Goal: Task Accomplishment & Management: Manage account settings

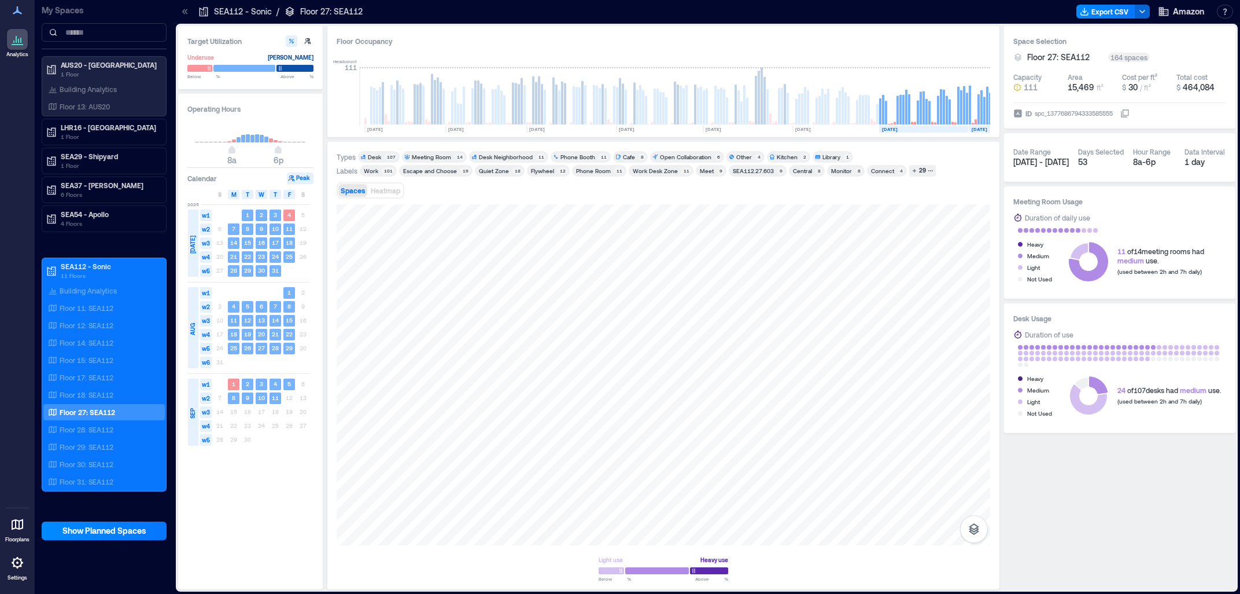
scroll to position [0, 104]
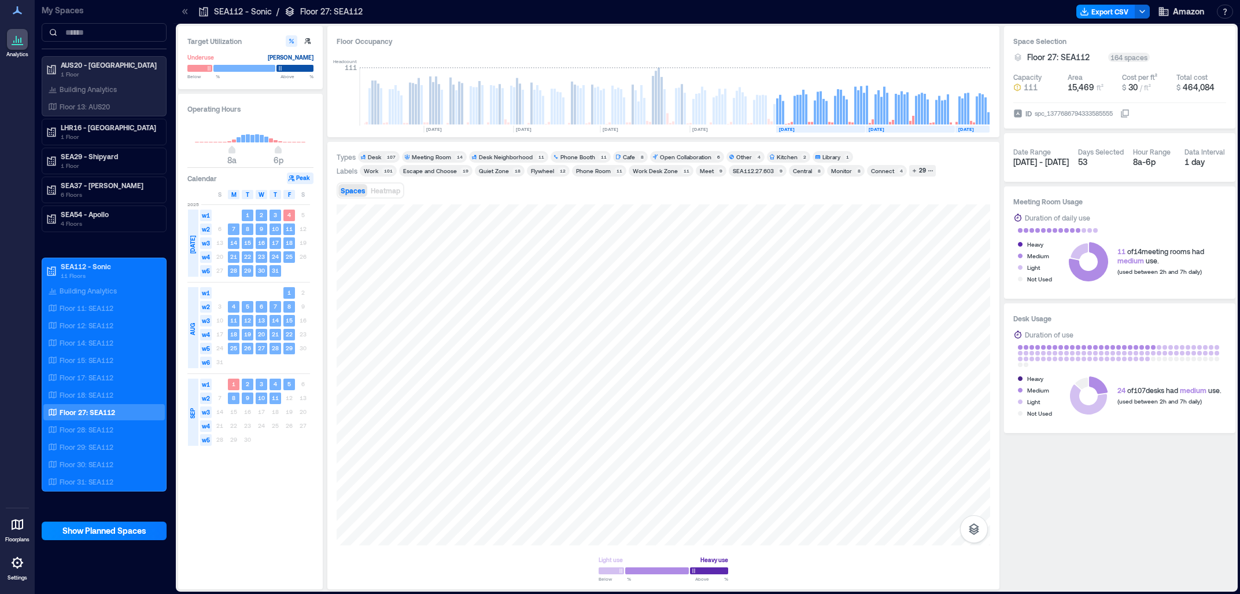
click at [21, 15] on icon at bounding box center [17, 10] width 14 height 14
click at [17, 10] on icon at bounding box center [17, 10] width 9 height 8
click at [1180, 13] on span "Amazon" at bounding box center [1188, 12] width 31 height 12
click at [1129, 58] on button "Your account" at bounding box center [1121, 58] width 167 height 19
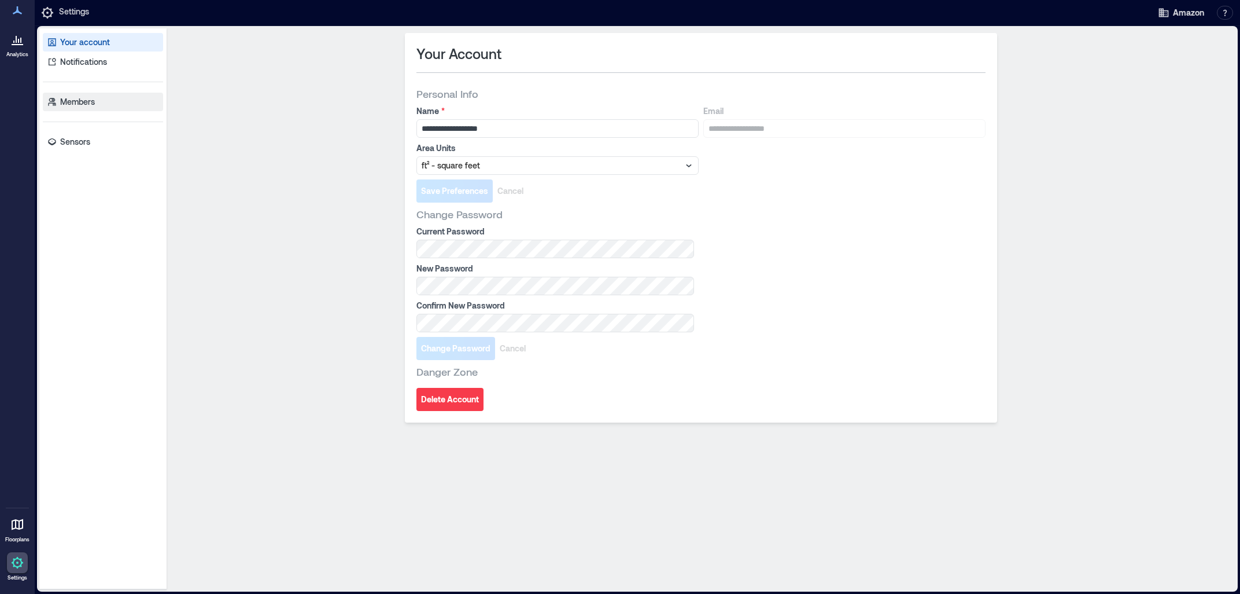
click at [89, 100] on p "Members" at bounding box center [77, 102] width 35 height 12
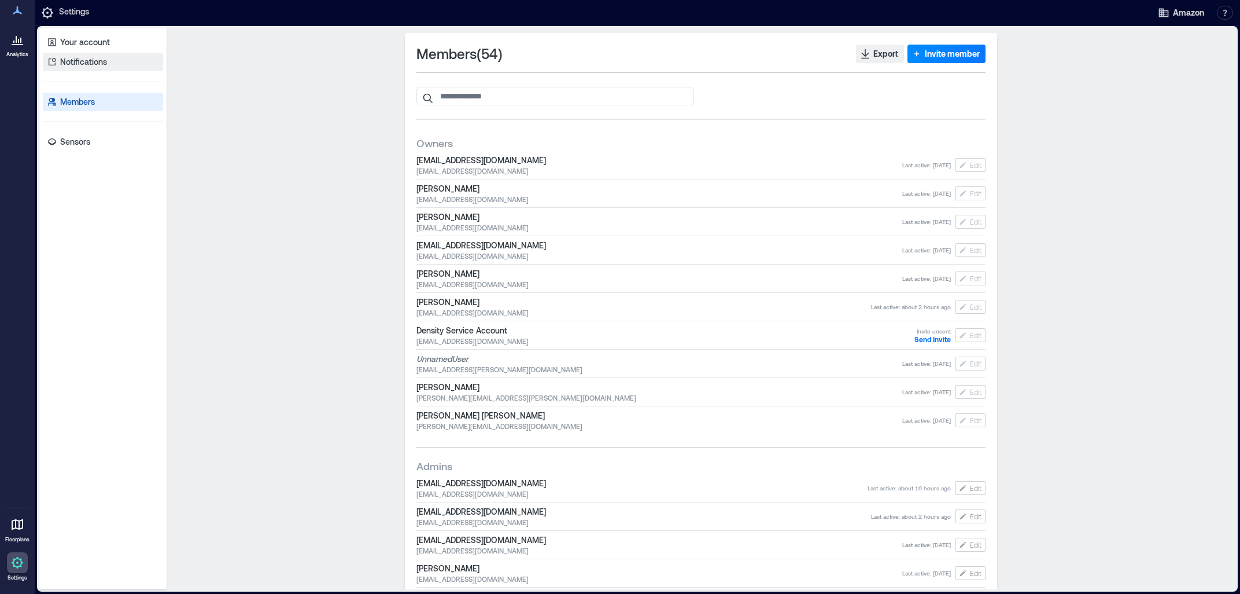
click at [83, 63] on p "Notifications" at bounding box center [83, 62] width 47 height 12
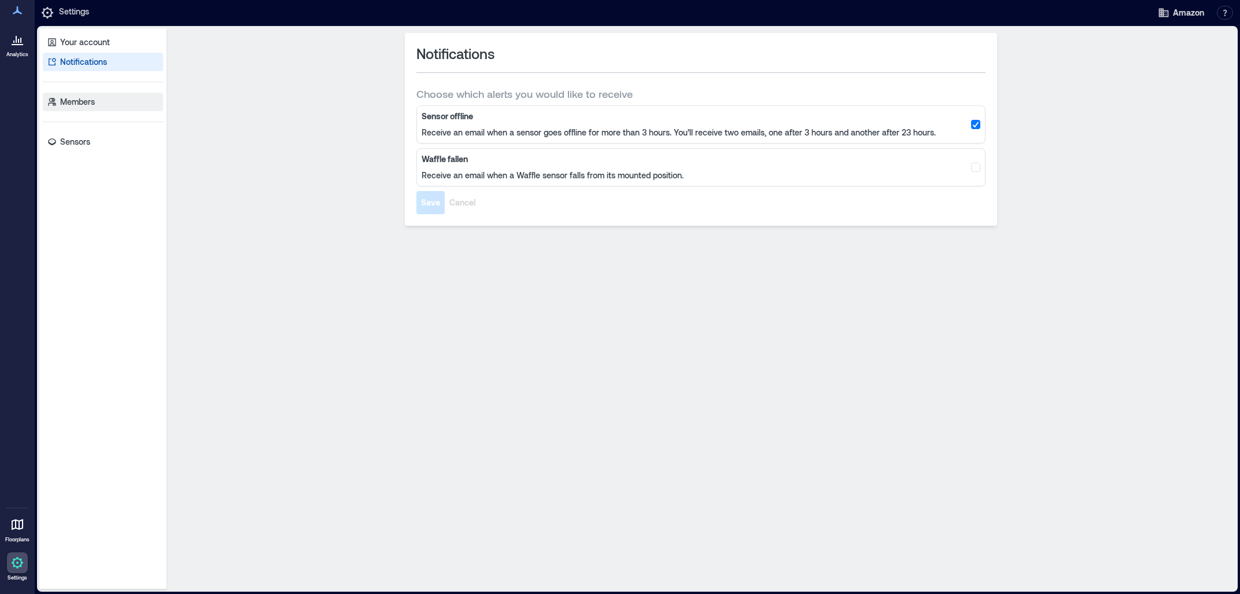
click at [84, 98] on p "Members" at bounding box center [77, 102] width 35 height 12
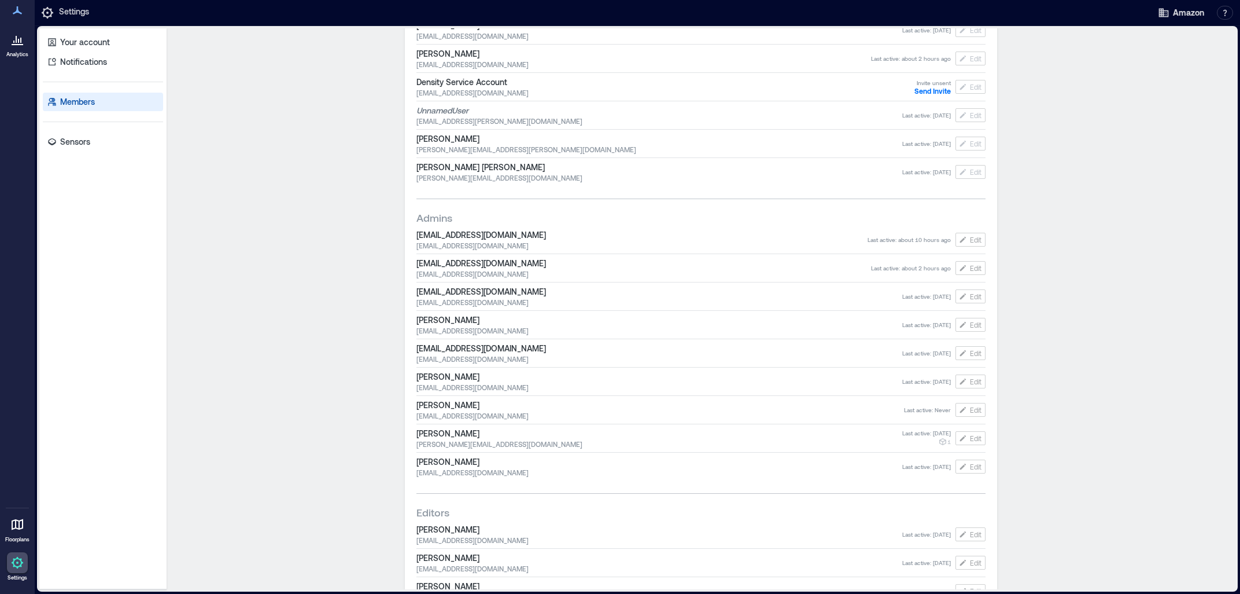
scroll to position [496, 0]
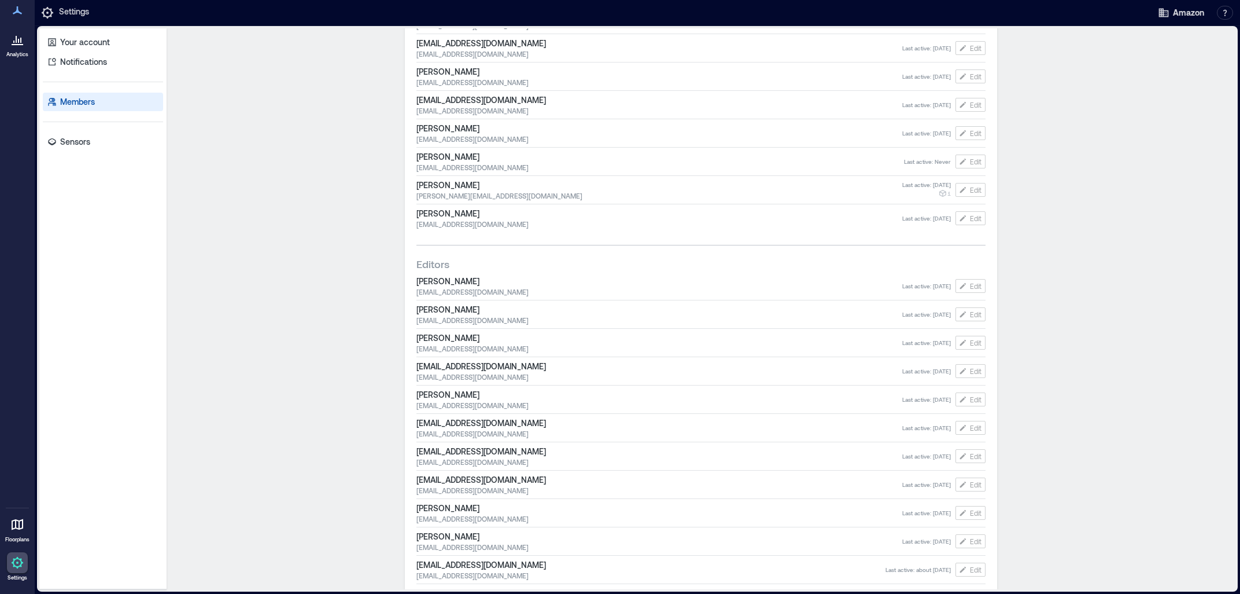
click at [935, 514] on span "Last active : [DATE]" at bounding box center [926, 513] width 49 height 8
click at [454, 506] on span "[PERSON_NAME]" at bounding box center [660, 508] width 486 height 12
click at [513, 510] on span "[PERSON_NAME]" at bounding box center [660, 508] width 486 height 12
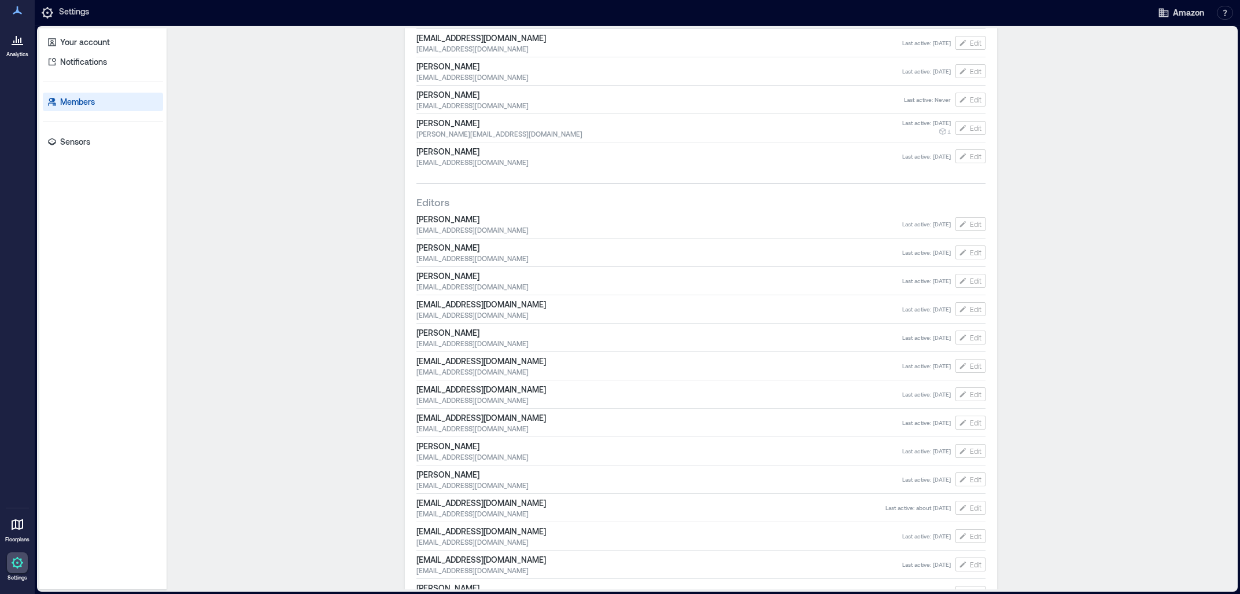
click at [481, 462] on div "[PERSON_NAME] [EMAIL_ADDRESS][DOMAIN_NAME] Last active : [DATE] Edit" at bounding box center [701, 450] width 569 height 25
click at [482, 459] on span "[EMAIL_ADDRESS][DOMAIN_NAME]" at bounding box center [660, 456] width 486 height 9
click at [560, 451] on span "[PERSON_NAME]" at bounding box center [660, 446] width 486 height 12
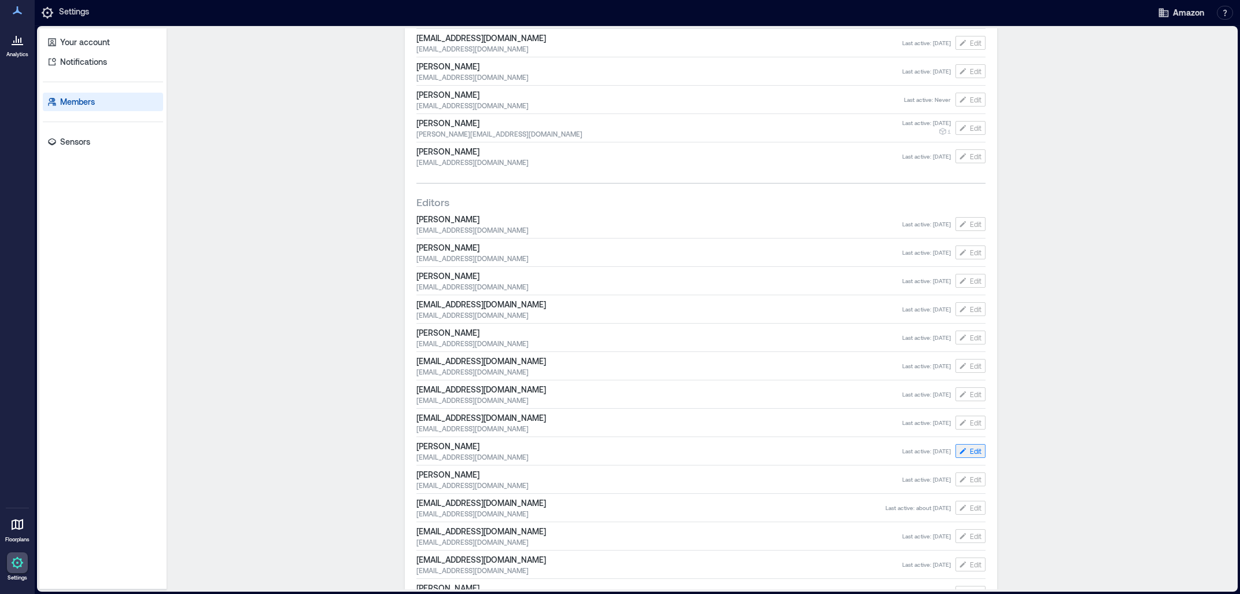
click at [971, 451] on span "Edit" at bounding box center [976, 450] width 12 height 9
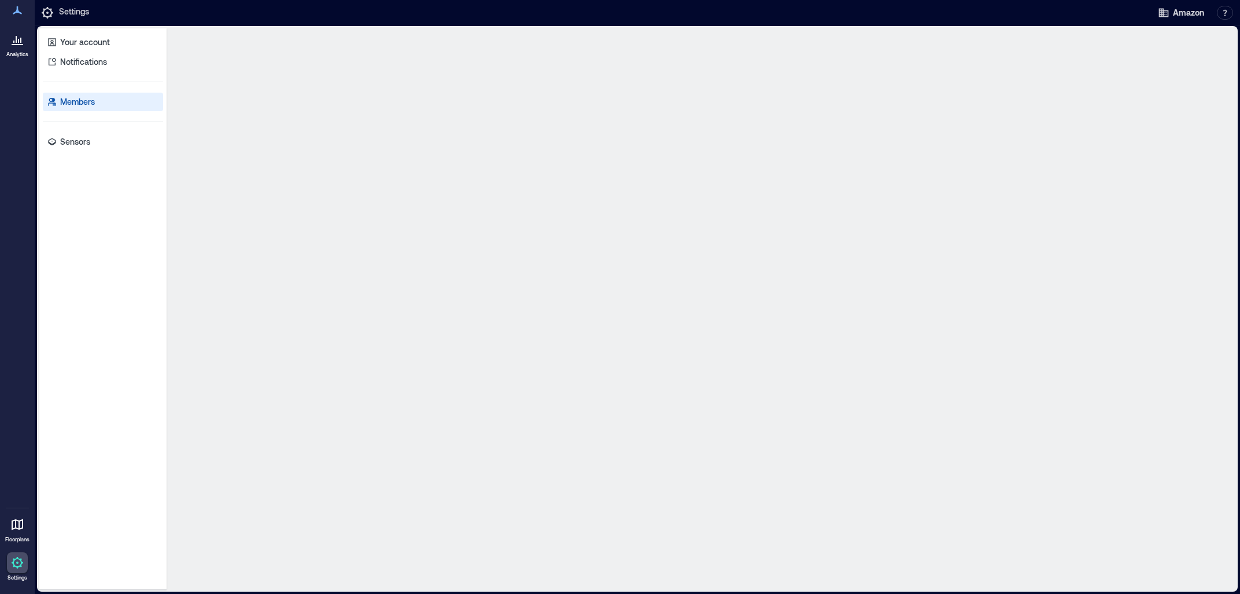
scroll to position [0, 0]
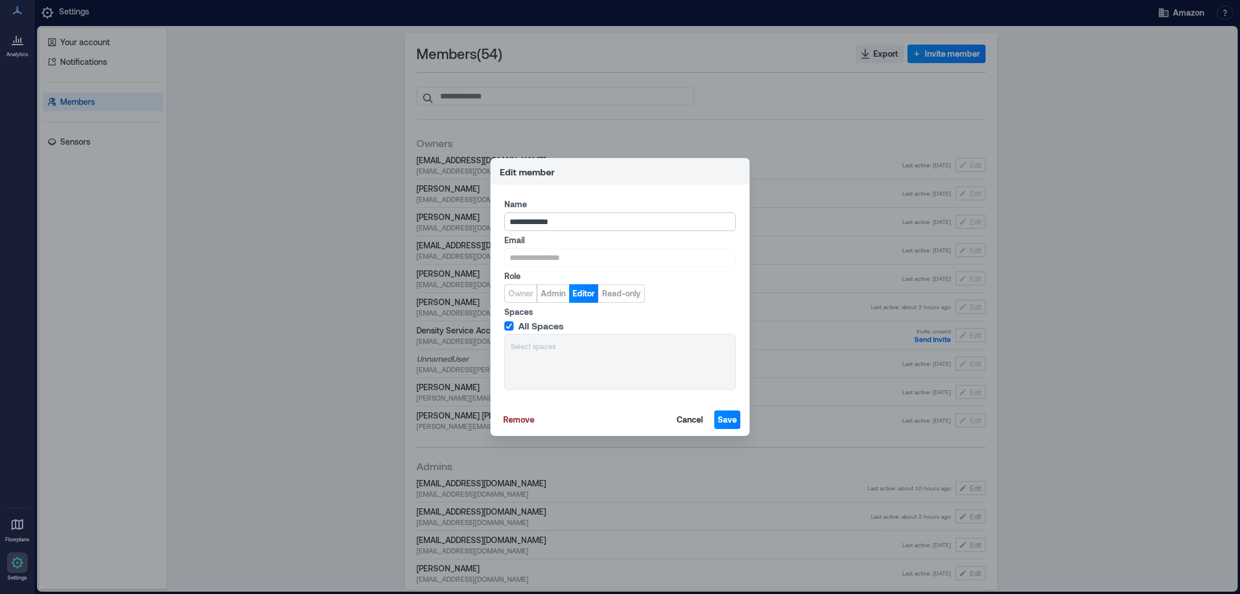
click at [559, 228] on input "**********" at bounding box center [619, 221] width 231 height 19
click at [687, 418] on span "Cancel" at bounding box center [690, 420] width 26 height 12
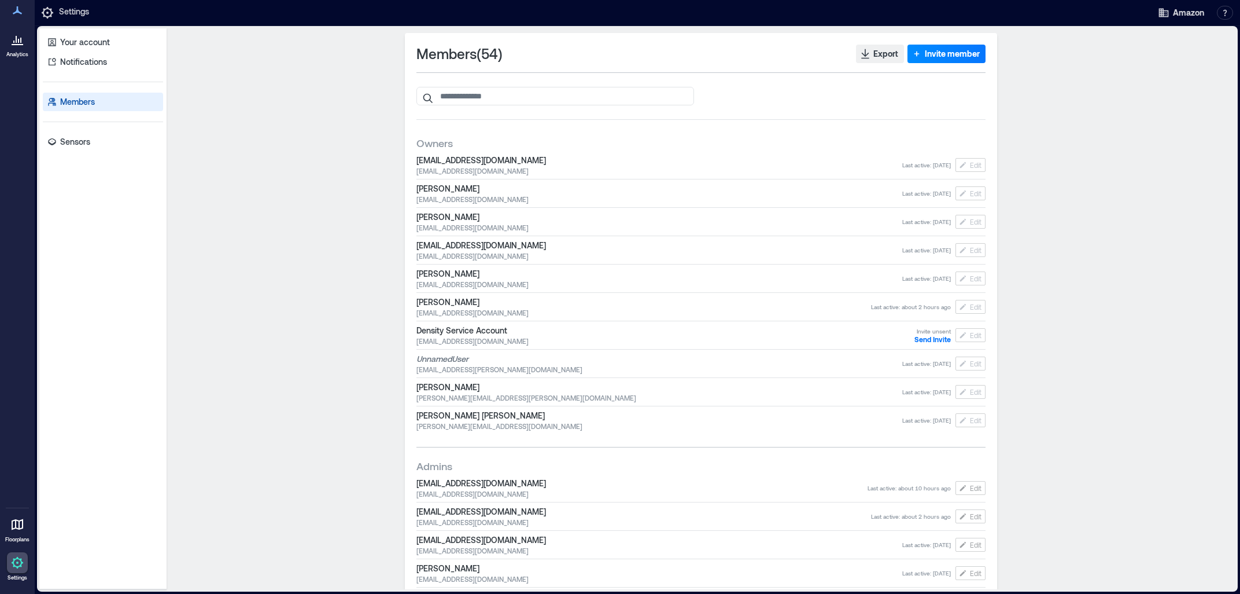
click at [953, 46] on button "Invite member" at bounding box center [947, 54] width 78 height 19
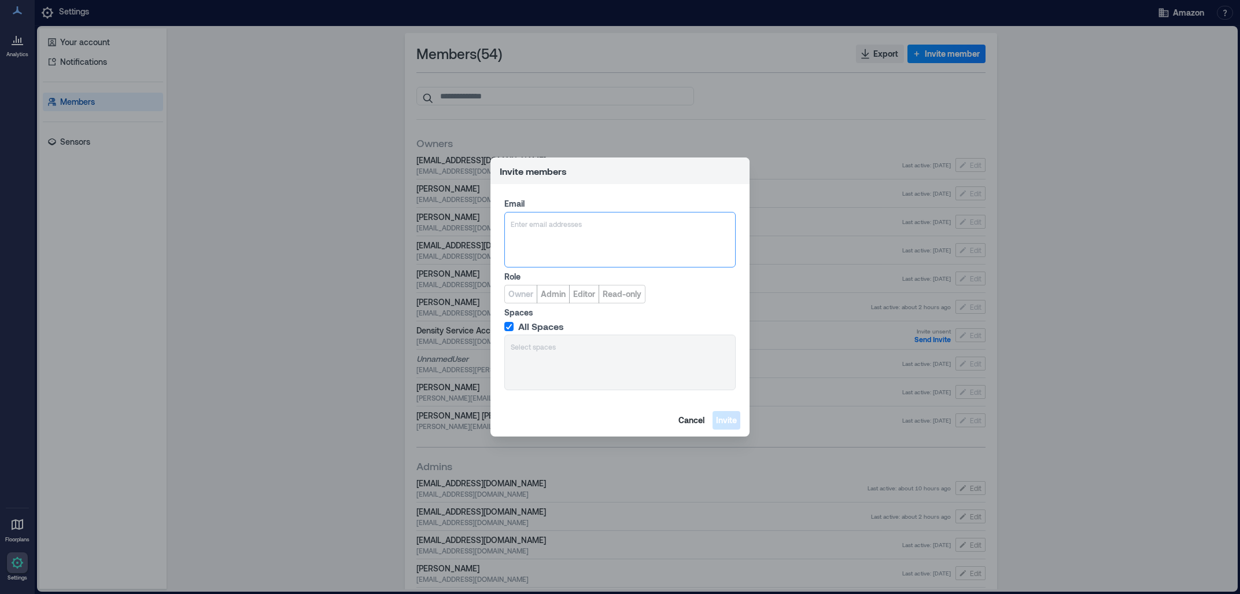
click at [513, 220] on input "text" at bounding box center [512, 223] width 2 height 9
type input "**********"
click at [621, 223] on div at bounding box center [620, 224] width 219 height 12
click at [594, 231] on div "Enter email addresses" at bounding box center [619, 240] width 231 height 56
type input "**********"
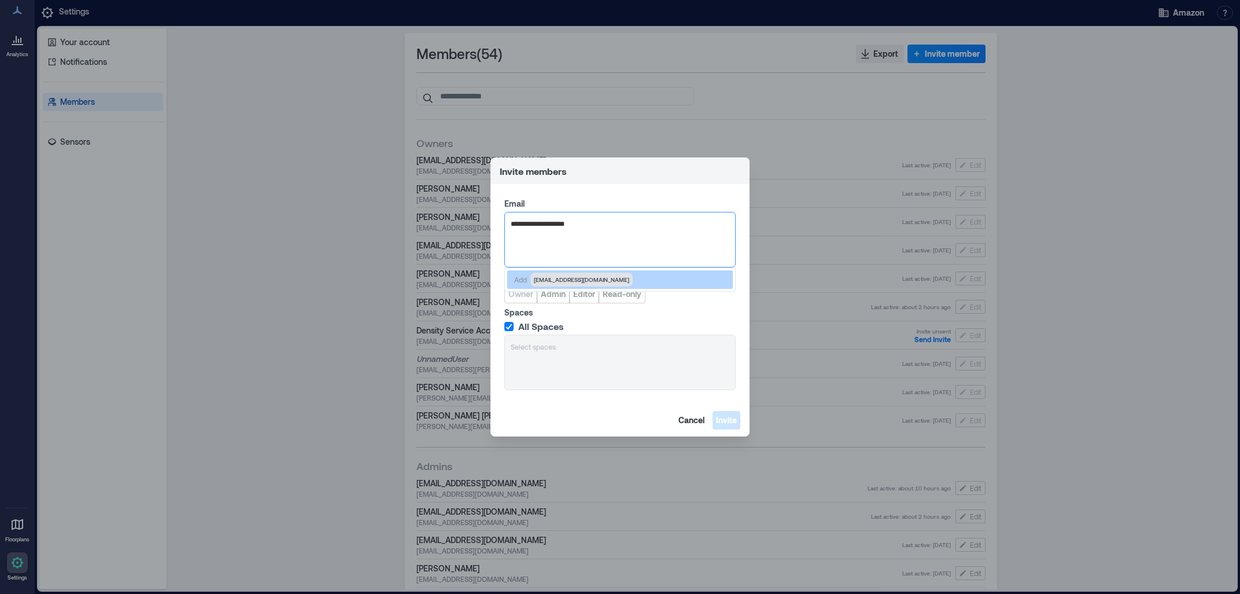
click at [577, 279] on span "[EMAIL_ADDRESS][DOMAIN_NAME]" at bounding box center [581, 279] width 95 height 9
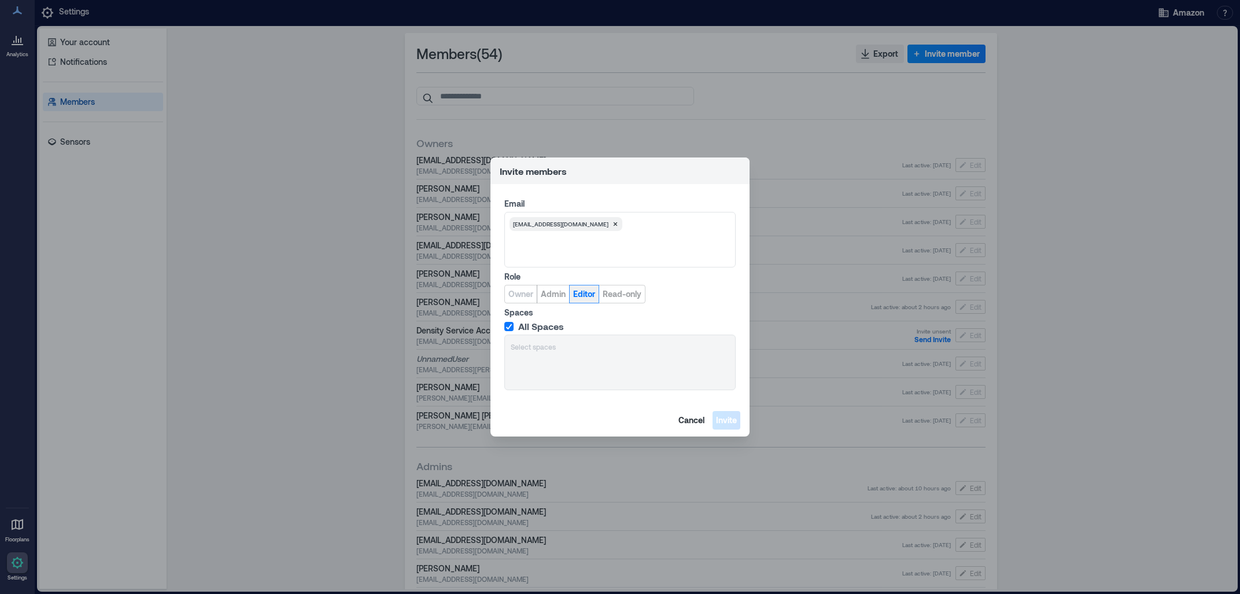
click at [584, 294] on span "Editor" at bounding box center [584, 294] width 22 height 12
click at [720, 421] on span "Invite" at bounding box center [726, 420] width 21 height 12
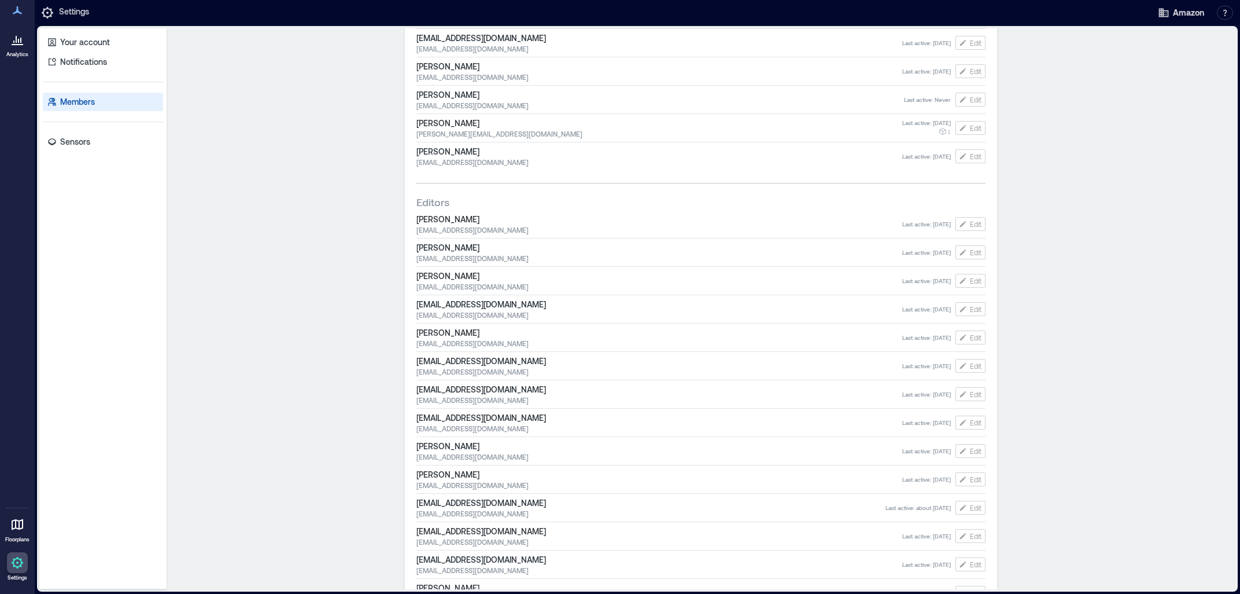
scroll to position [682, 0]
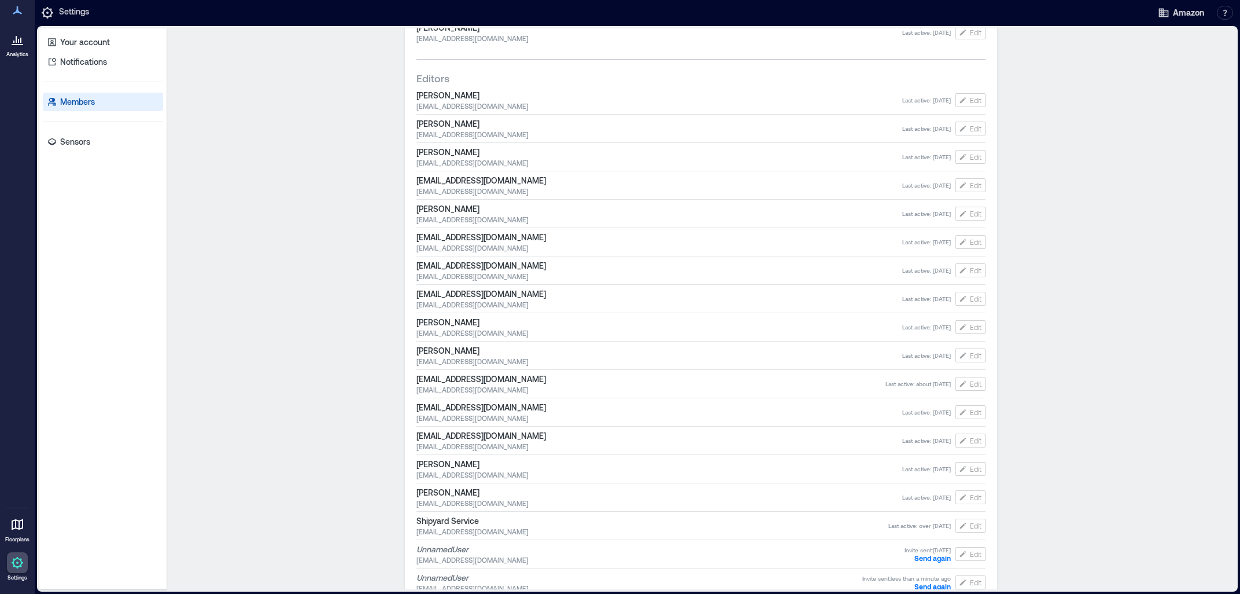
click at [1092, 233] on div "Members ( 55 ) Export Invite member Owners [EMAIL_ADDRESS][DOMAIN_NAME] [EMAIL_…" at bounding box center [701, 308] width 1069 height 561
click at [971, 323] on span "Edit" at bounding box center [976, 326] width 12 height 9
type input "**********"
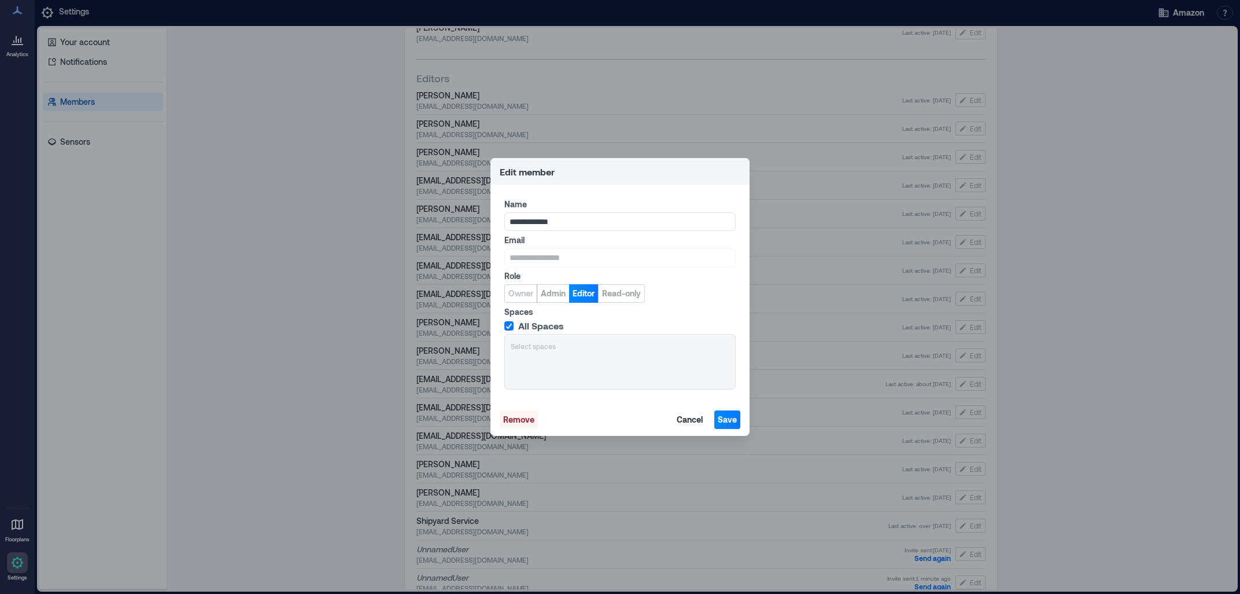
click at [519, 412] on button "Remove" at bounding box center [519, 419] width 38 height 19
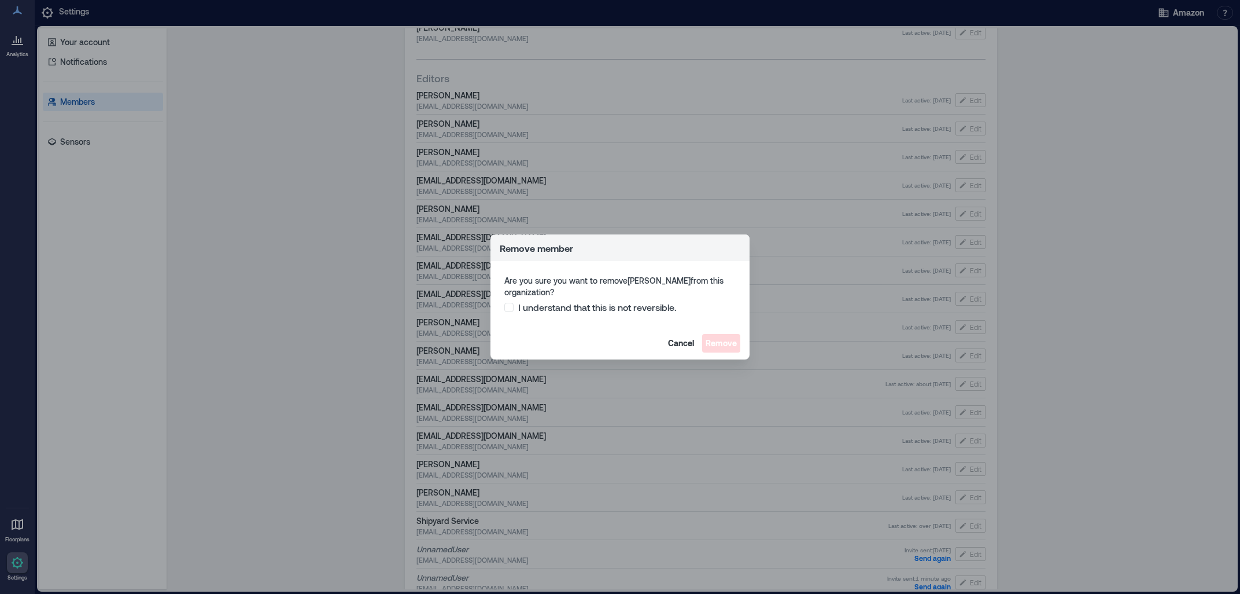
click at [607, 280] on span "Are you sure you want to remove [PERSON_NAME] from this organization?" at bounding box center [619, 286] width 231 height 23
click at [593, 311] on span "I understand that this is not reversible." at bounding box center [597, 307] width 159 height 12
click at [724, 345] on span "Remove" at bounding box center [721, 343] width 31 height 12
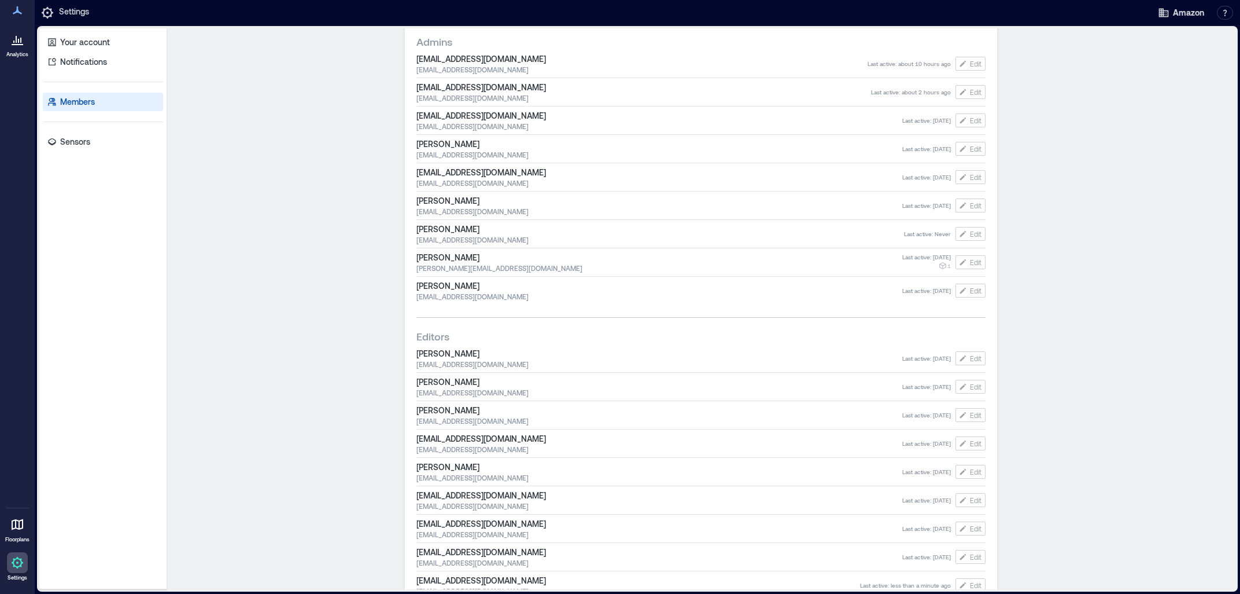
scroll to position [672, 0]
